Goal: Information Seeking & Learning: Learn about a topic

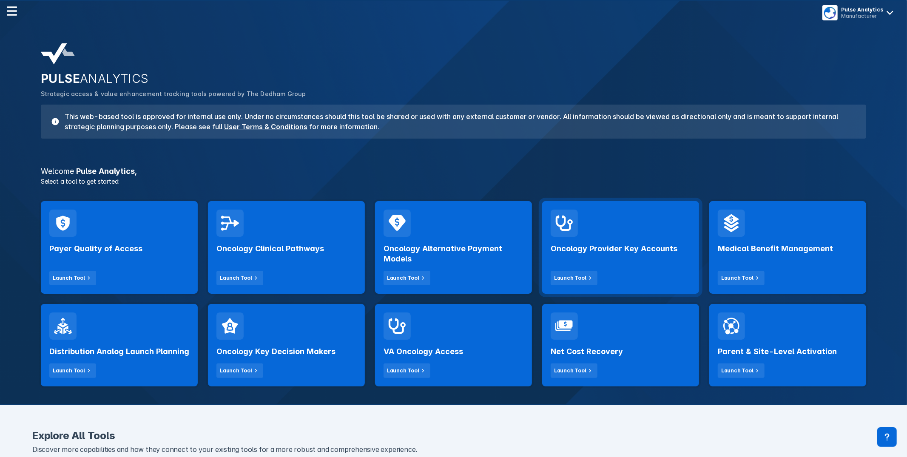
click at [637, 231] on div "Oncology Provider Key Accounts Launch Tool" at bounding box center [620, 247] width 157 height 93
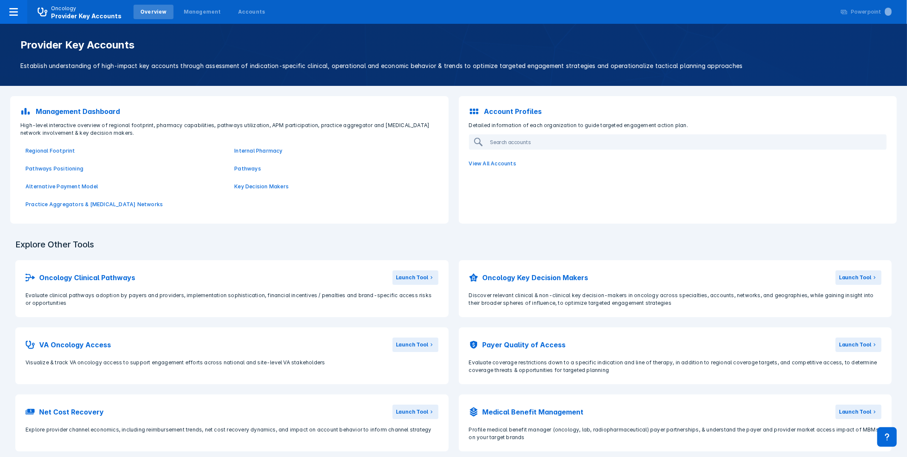
click at [250, 163] on span "Pathways" at bounding box center [333, 169] width 209 height 18
click at [250, 167] on p "Pathways" at bounding box center [333, 169] width 199 height 8
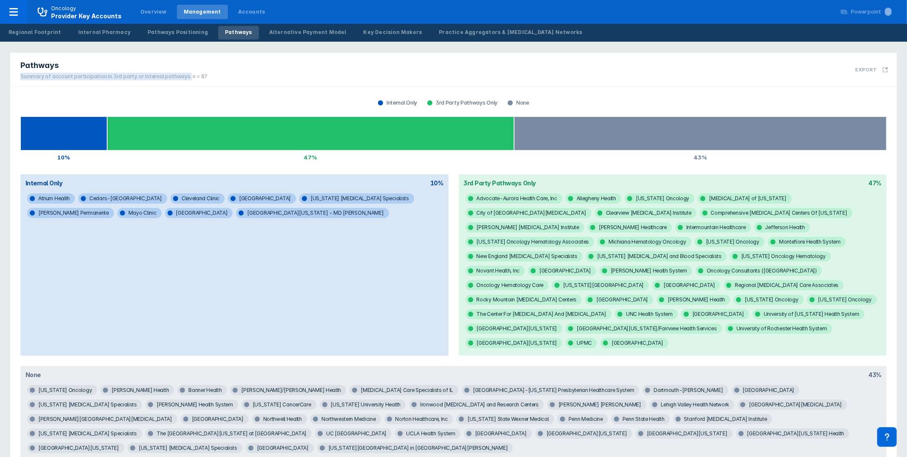
drag, startPoint x: 20, startPoint y: 77, endPoint x: 182, endPoint y: 79, distance: 162.0
click at [182, 79] on div "Pathways Summary of account participation in 3rd party or internal pathways. n …" at bounding box center [111, 70] width 203 height 34
copy div "Summary of account participation in 3rd party or internal pathways."
click at [305, 195] on span "[US_STATE] [MEDICAL_DATA] Specialists" at bounding box center [356, 198] width 115 height 10
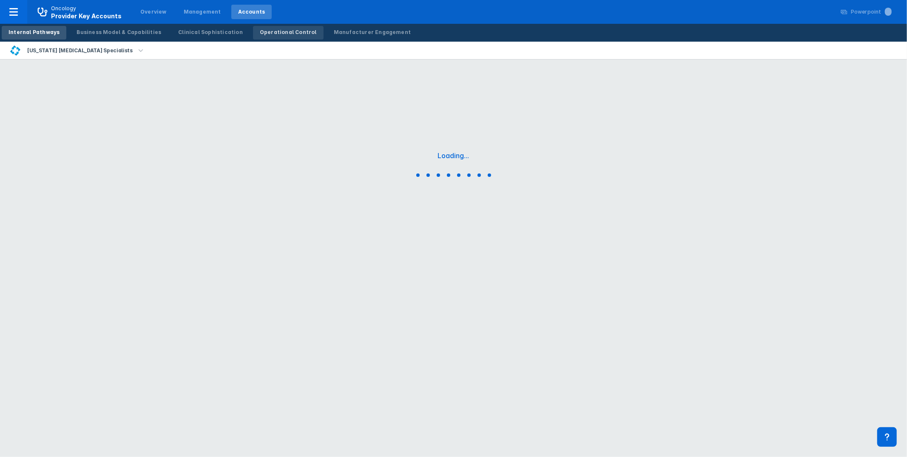
click at [260, 28] on div "Operational Control" at bounding box center [288, 32] width 57 height 8
